Goal: Check status: Check status

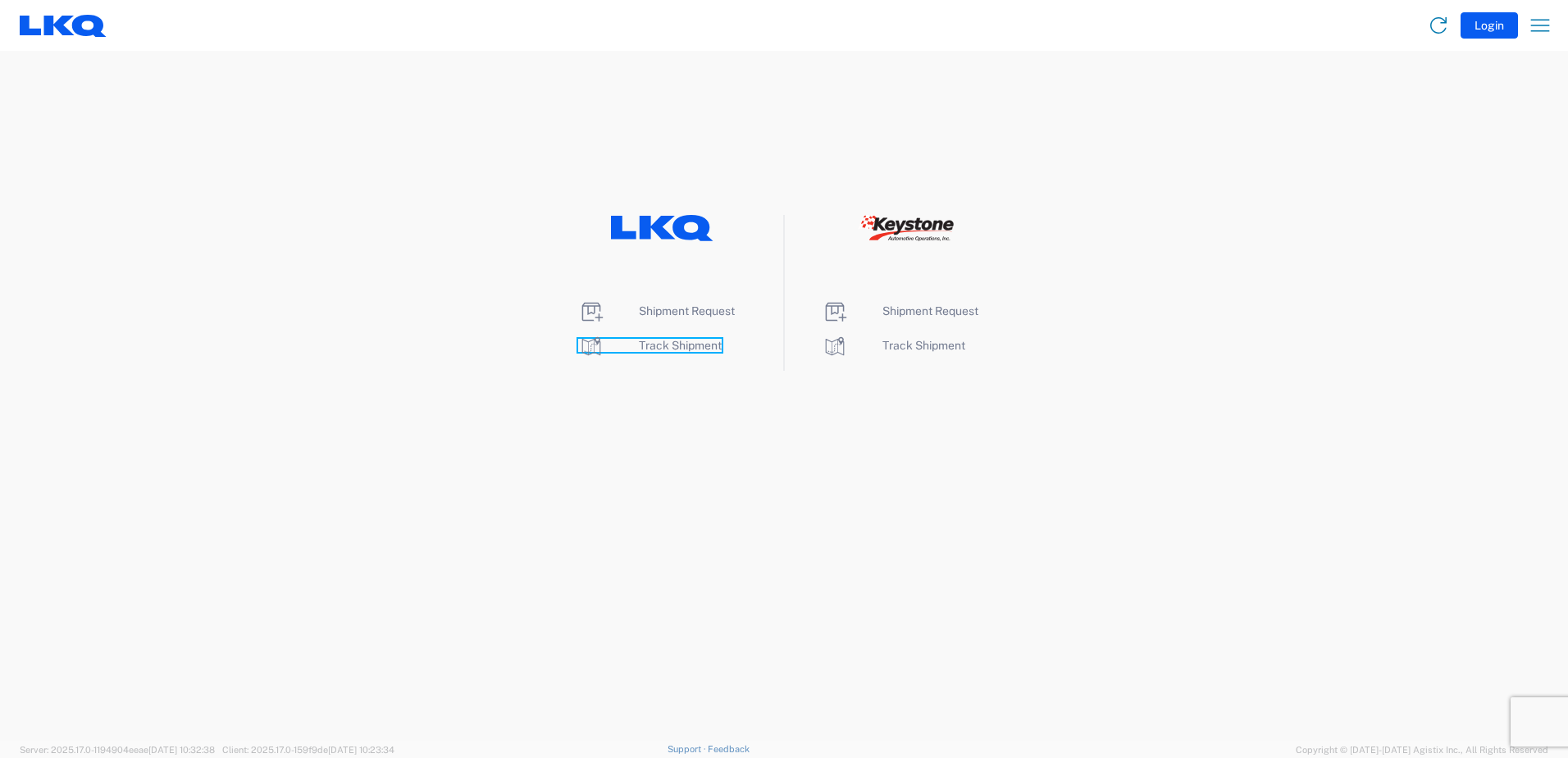
click at [659, 344] on span "Track Shipment" at bounding box center [680, 345] width 83 height 13
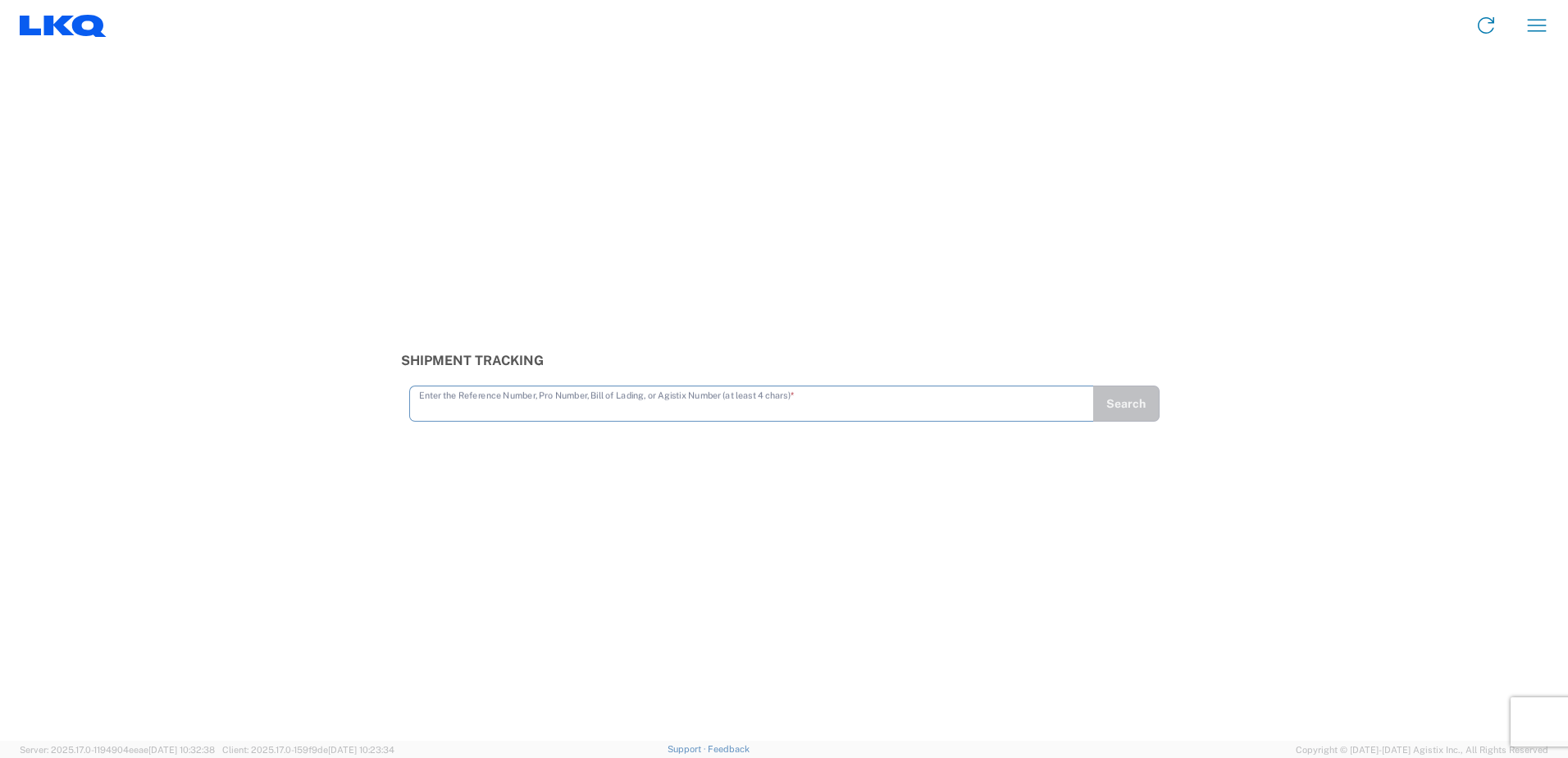
click at [452, 404] on input "text" at bounding box center [751, 402] width 665 height 29
type input "56218874"
click at [1122, 402] on button "Search" at bounding box center [1126, 403] width 67 height 36
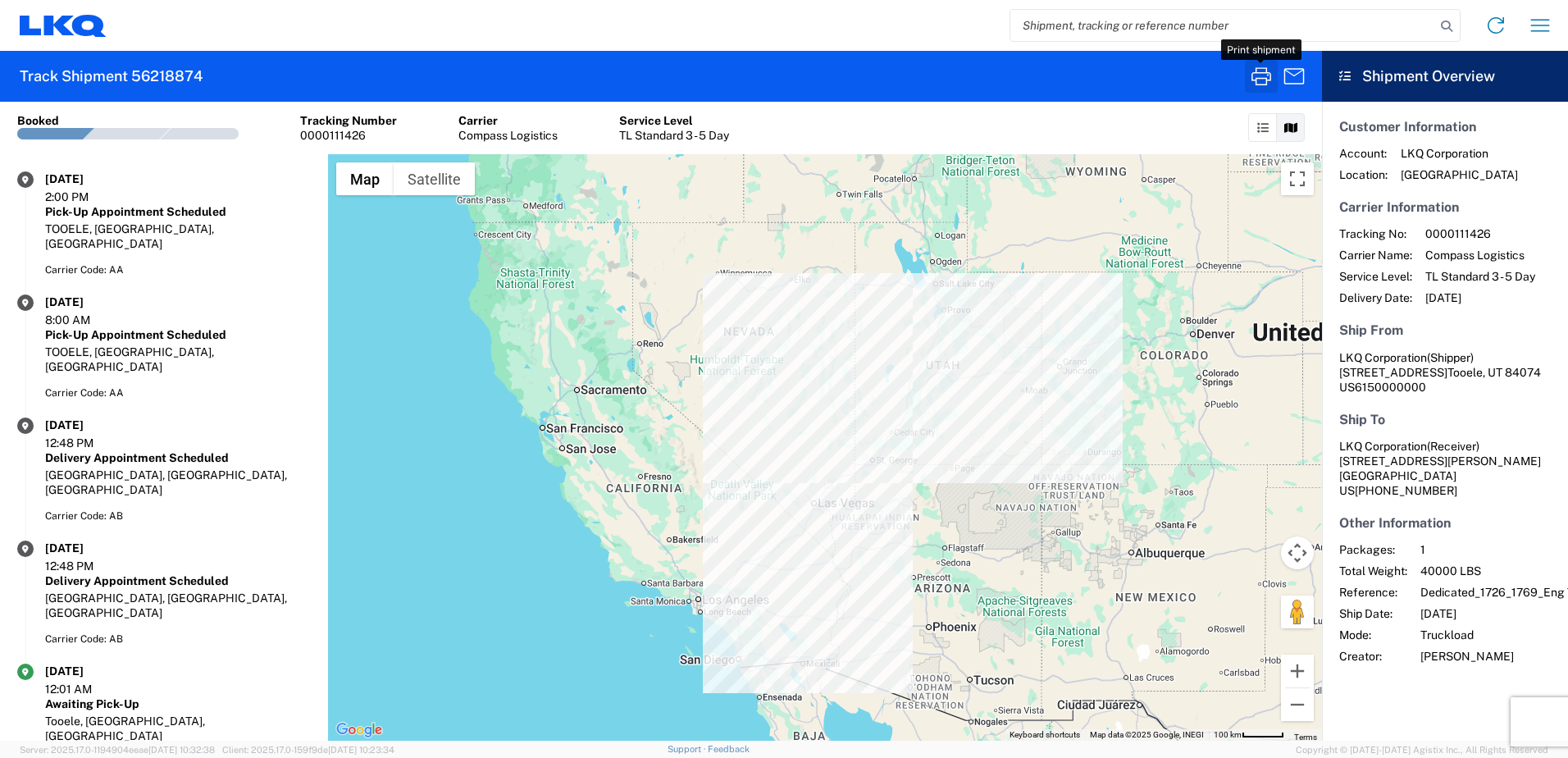
click at [1262, 72] on icon "button" at bounding box center [1261, 76] width 26 height 26
